Goal: Find specific page/section: Find specific page/section

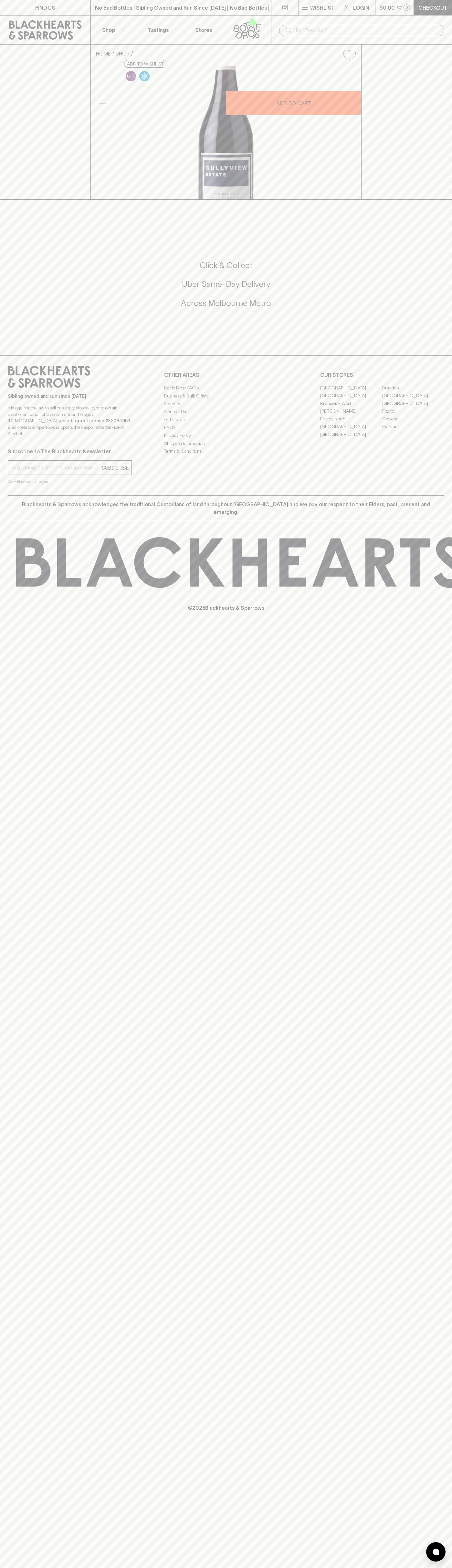
click at [439, 30] on div "​" at bounding box center [361, 30] width 165 height 12
click at [449, 200] on div "HOME SHOP Gullyview Estate The Fruitful Grenache 2023 $33.00 Add to wishlist 10…" at bounding box center [226, 122] width 452 height 155
click at [441, 1567] on html "FIND US | No Bad Bottles | Sibling Owned and Run Since 2006 | No Bad Bottles | …" at bounding box center [226, 784] width 452 height 1568
click at [1, 200] on div "HOME SHOP Gullyview Estate The Fruitful Grenache 2023 $33.00 Add to wishlist 10…" at bounding box center [226, 122] width 452 height 155
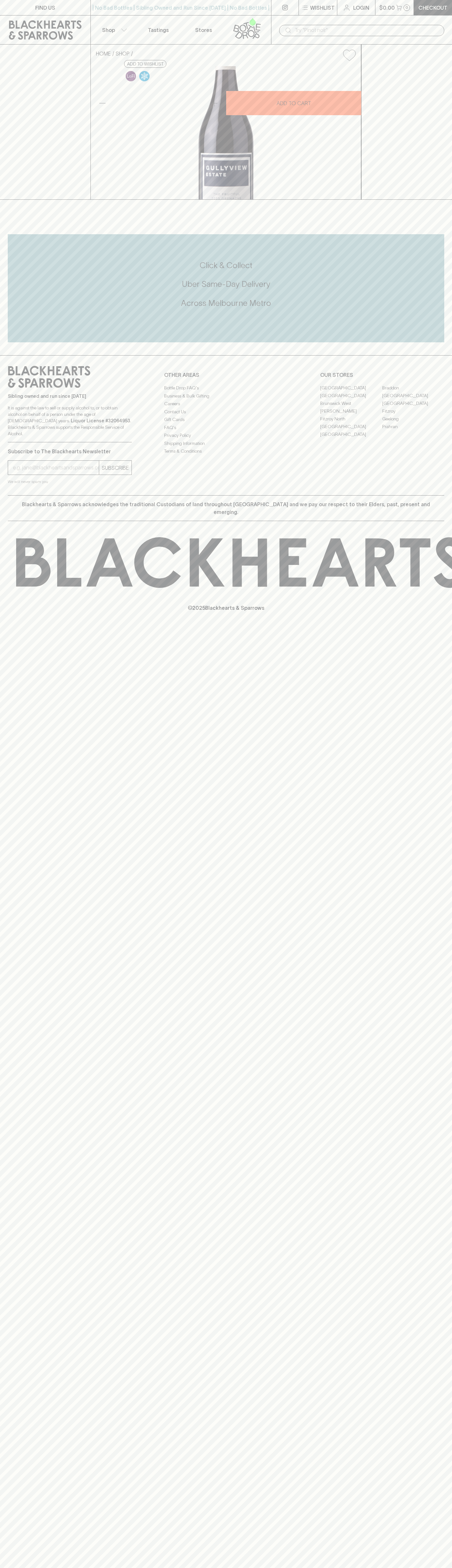
click at [413, 415] on link "Fitzroy" at bounding box center [413, 411] width 62 height 8
